Goal: Task Accomplishment & Management: Manage account settings

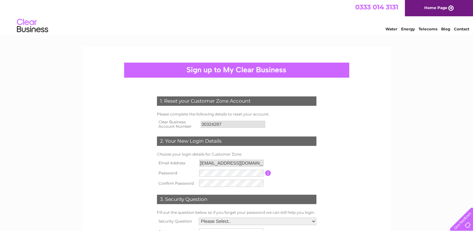
click at [350, 163] on form "1. Reset your Customer Zone Account Please complete the following details to re…" at bounding box center [237, 174] width 298 height 181
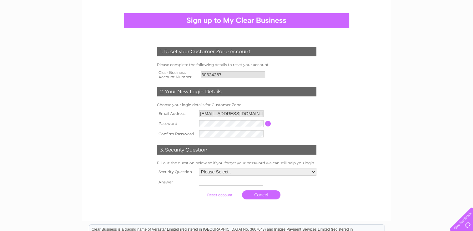
scroll to position [50, 0]
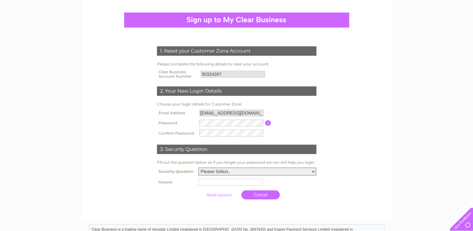
click at [227, 171] on select "Please Select.. In what town or city was your first job? In what town or city d…" at bounding box center [257, 171] width 118 height 8
select select "1"
click at [198, 168] on select "Please Select.. In what town or city was your first job? In what town or city d…" at bounding box center [257, 171] width 118 height 8
click at [221, 185] on input "text" at bounding box center [231, 182] width 65 height 8
click at [284, 169] on select "Please Select.. In what town or city was your first job? In what town or city d…" at bounding box center [257, 171] width 118 height 8
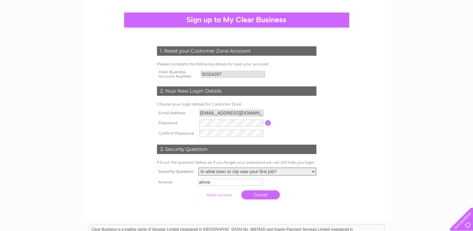
click at [198, 168] on select "Please Select.. In what town or city was your first job? In what town or city d…" at bounding box center [257, 171] width 118 height 8
click at [224, 181] on input "ahme" at bounding box center [231, 182] width 65 height 8
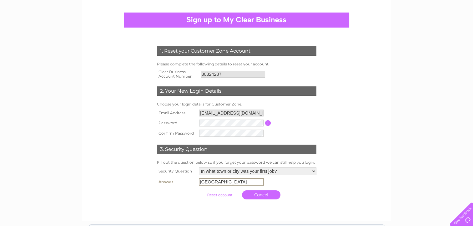
type input "ahmedabad"
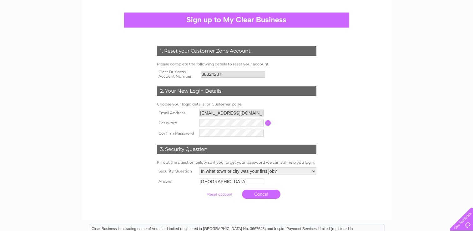
click at [214, 193] on input "submit" at bounding box center [220, 194] width 38 height 9
click at [222, 201] on td "Cancel" at bounding box center [257, 193] width 121 height 15
click at [225, 195] on input "submit" at bounding box center [220, 194] width 38 height 9
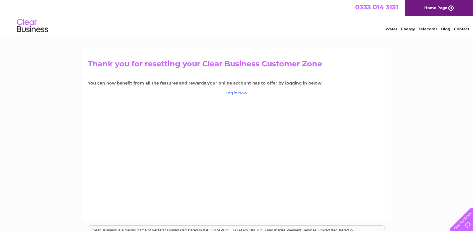
drag, startPoint x: 337, startPoint y: 73, endPoint x: 237, endPoint y: 93, distance: 101.8
click at [237, 93] on link "Log in Now" at bounding box center [237, 92] width 22 height 5
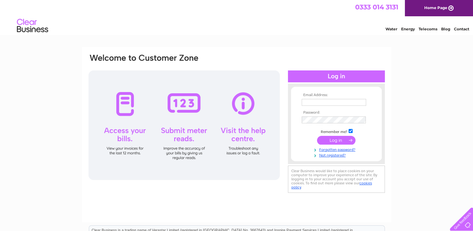
type input "mrmossbay@gmail.com"
click at [330, 142] on input "submit" at bounding box center [336, 140] width 38 height 9
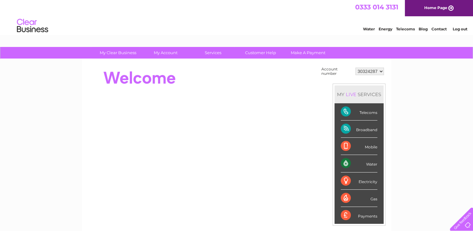
click at [444, 72] on div "My Clear Business Login Details My Details My Preferences Link Account My Accou…" at bounding box center [236, 223] width 473 height 353
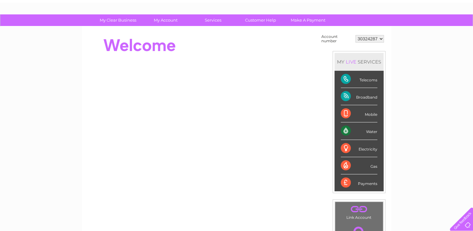
scroll to position [38, 0]
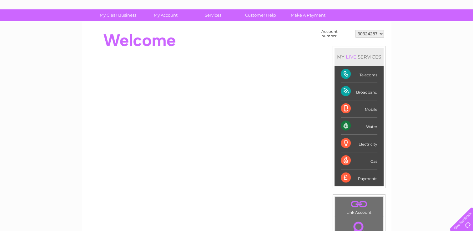
click at [374, 127] on div "Water" at bounding box center [359, 125] width 37 height 17
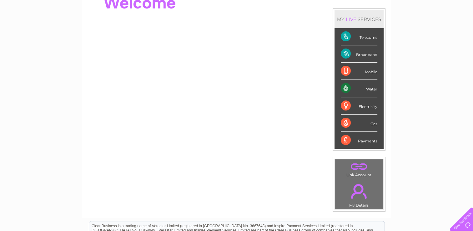
scroll to position [88, 0]
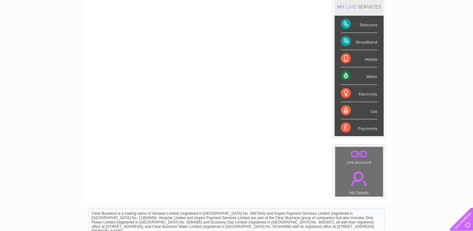
click at [358, 150] on link "." at bounding box center [359, 153] width 45 height 11
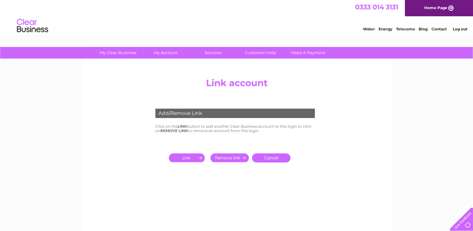
click at [190, 159] on input "submit" at bounding box center [188, 157] width 38 height 9
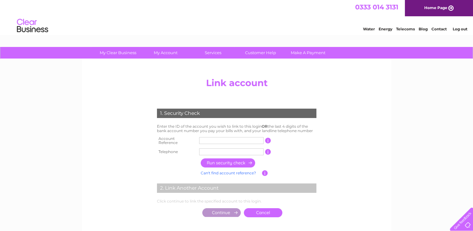
click at [372, 28] on link "Water" at bounding box center [369, 29] width 12 height 5
